Goal: Check status

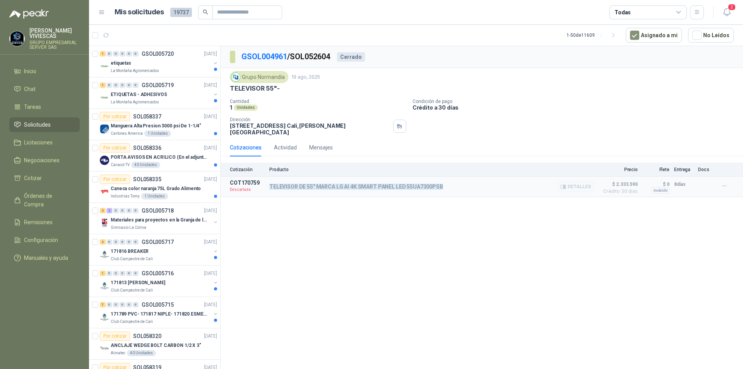
drag, startPoint x: 441, startPoint y: 180, endPoint x: 268, endPoint y: 188, distance: 173.4
click at [268, 188] on article "COT170759 Descartada TELEVISOR DE 55" MARCA LG AI 4K SMART PANEL LED 55UA7300PS…" at bounding box center [481, 186] width 522 height 20
copy p "TELEVISOR DE 55" MARCA LG AI 4K SMART PANEL LED 55UA7300PSB"
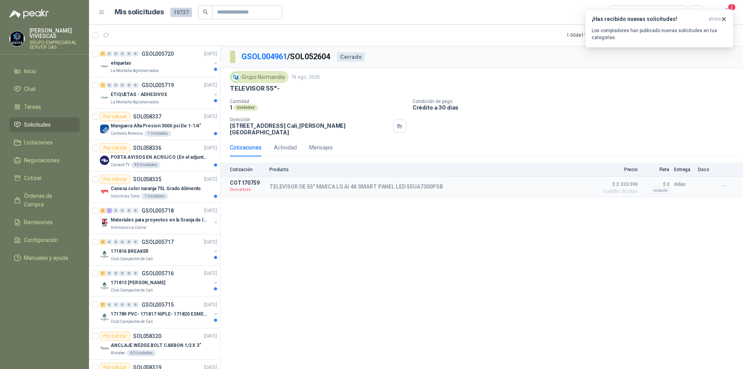
click at [662, 74] on div "Grupo [PERSON_NAME] [DATE]" at bounding box center [482, 77] width 504 height 12
click at [722, 18] on icon "button" at bounding box center [723, 19] width 7 height 7
click at [724, 183] on icon "button" at bounding box center [724, 186] width 7 height 7
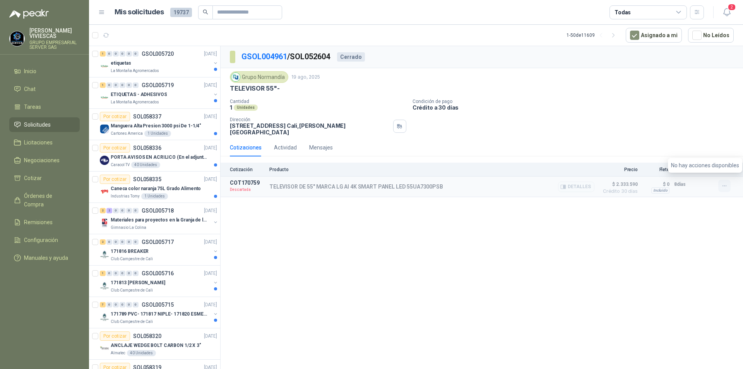
click at [724, 183] on icon "button" at bounding box center [724, 186] width 7 height 7
click at [617, 189] on span "Crédito 30 días" at bounding box center [618, 191] width 39 height 5
click at [570, 183] on button "Detalles" at bounding box center [576, 186] width 36 height 10
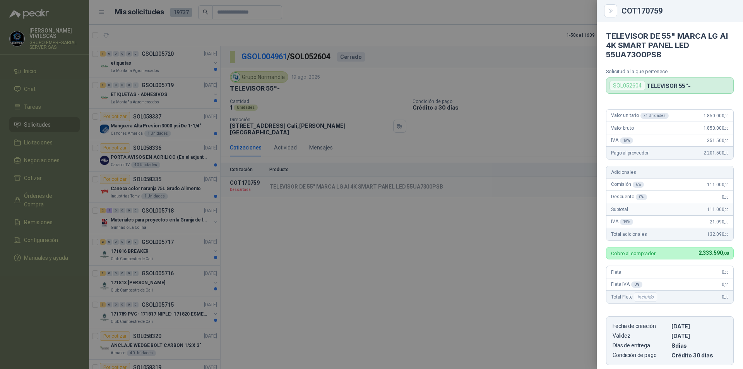
scroll to position [77, 0]
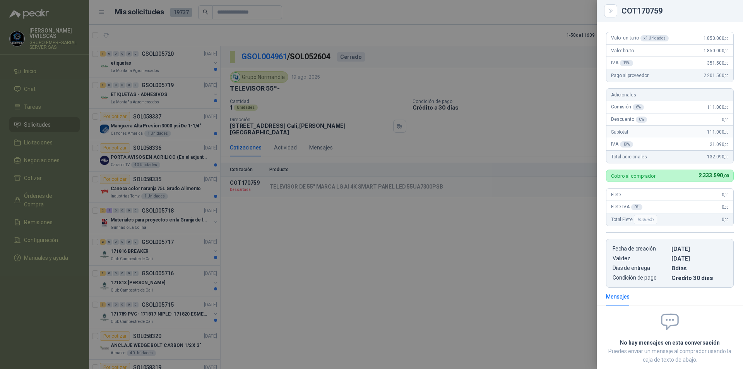
click at [560, 208] on div at bounding box center [371, 184] width 743 height 369
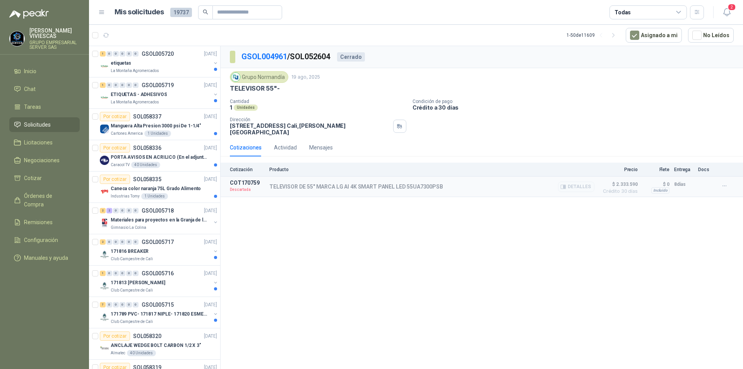
click at [241, 186] on p "Descartada" at bounding box center [247, 190] width 35 height 8
